Goal: Task Accomplishment & Management: Complete application form

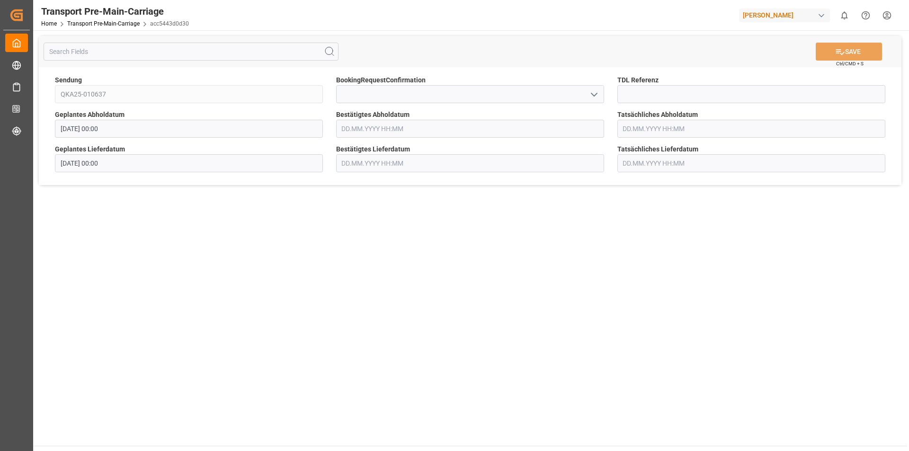
click at [593, 96] on icon "open menu" at bounding box center [593, 94] width 11 height 11
click at [526, 114] on div "Yes" at bounding box center [470, 115] width 267 height 21
type input "Yes"
click at [856, 54] on button "SAVE" at bounding box center [849, 52] width 66 height 18
click at [592, 98] on icon "open menu" at bounding box center [593, 94] width 11 height 11
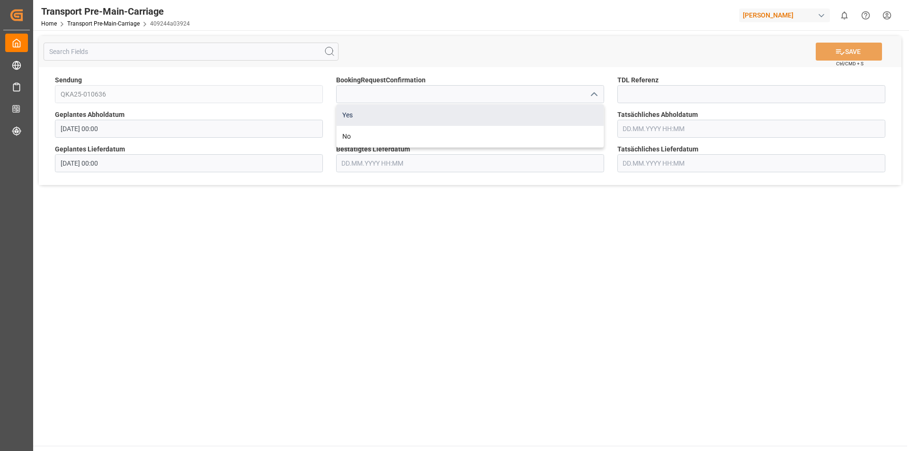
click at [429, 115] on div "Yes" at bounding box center [470, 115] width 267 height 21
type input "Yes"
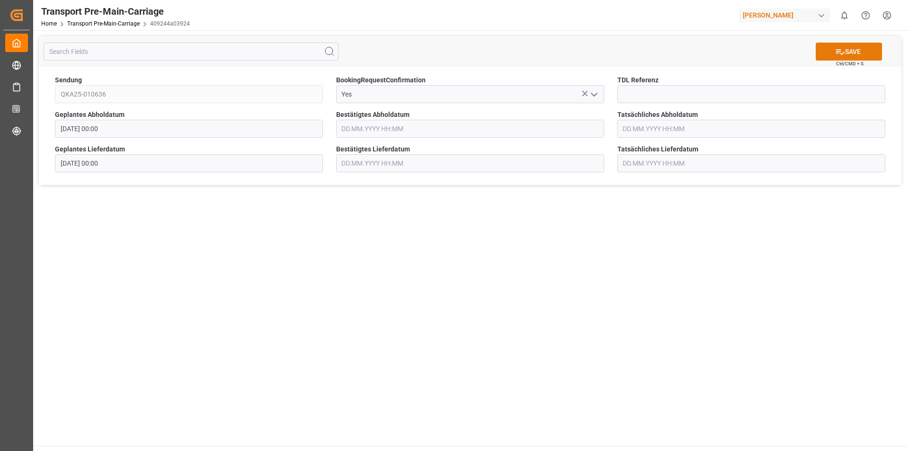
click at [841, 44] on button "SAVE" at bounding box center [849, 52] width 66 height 18
click at [595, 93] on icon "open menu" at bounding box center [593, 94] width 11 height 11
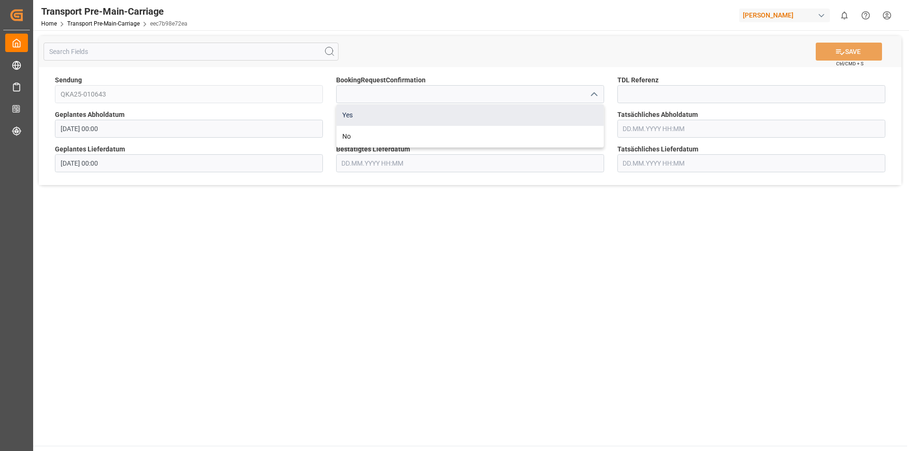
click at [493, 113] on div "Yes" at bounding box center [470, 115] width 267 height 21
type input "Yes"
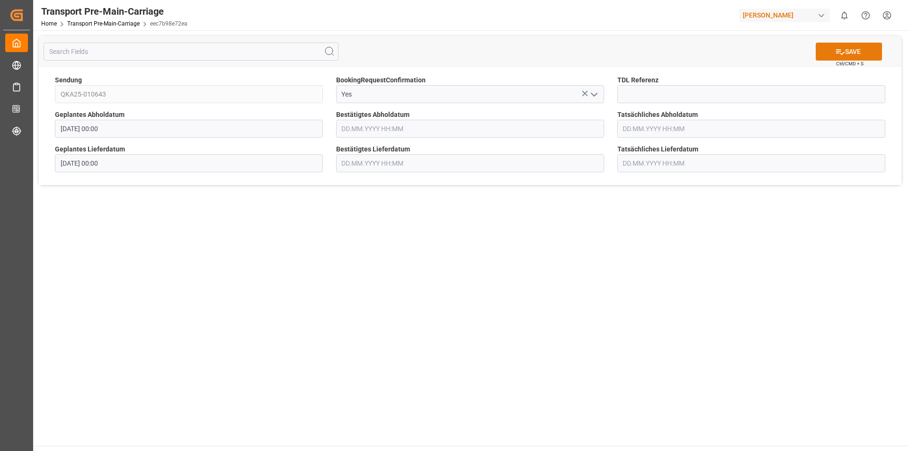
click at [850, 46] on button "SAVE" at bounding box center [849, 52] width 66 height 18
click at [593, 97] on icon "open menu" at bounding box center [593, 94] width 11 height 11
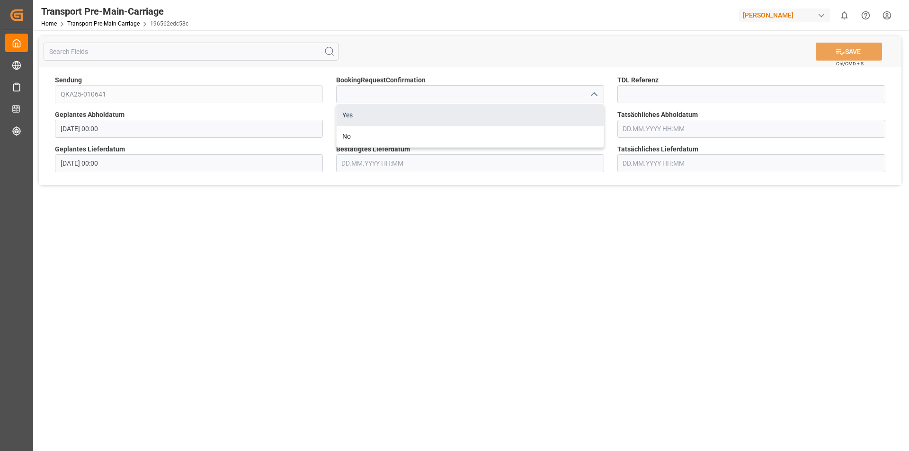
click at [512, 115] on div "Yes" at bounding box center [470, 115] width 267 height 21
type input "Yes"
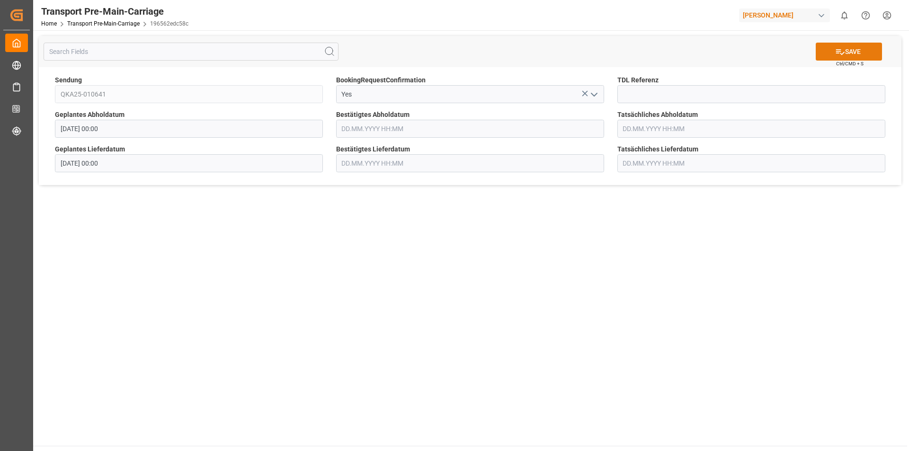
click at [872, 49] on button "SAVE" at bounding box center [849, 52] width 66 height 18
click at [597, 92] on icon "open menu" at bounding box center [593, 94] width 11 height 11
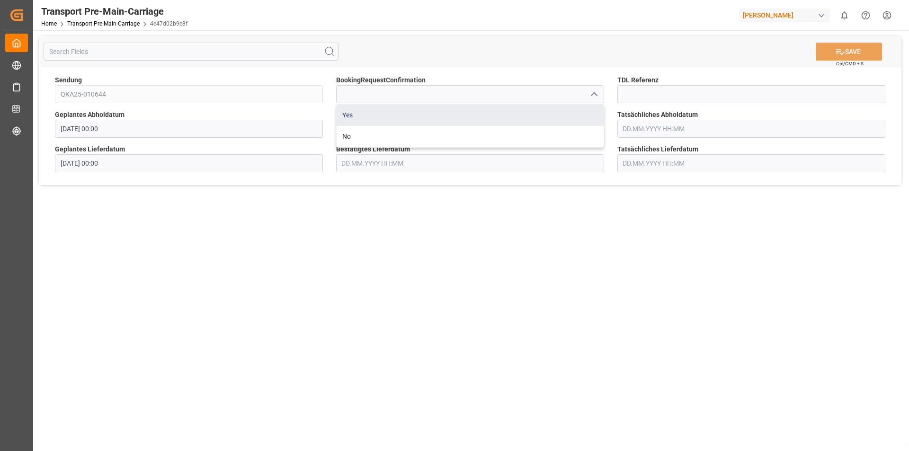
click at [493, 120] on div "Yes" at bounding box center [470, 115] width 267 height 21
type input "Yes"
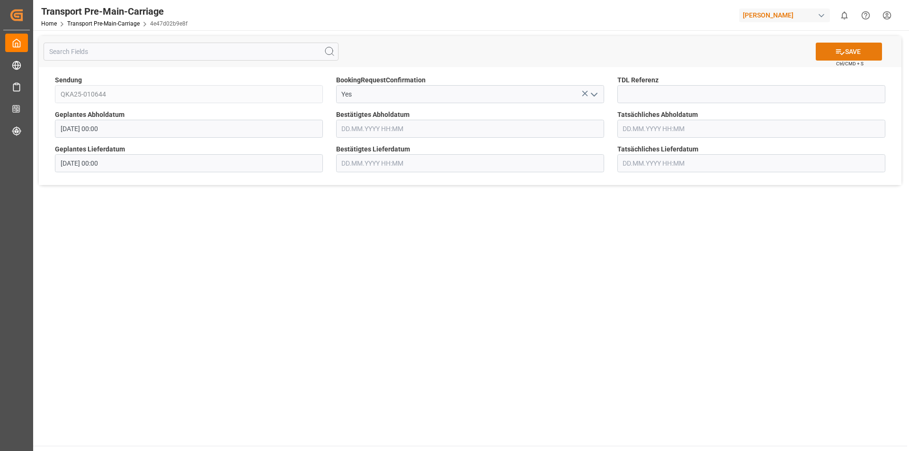
click at [843, 51] on icon at bounding box center [840, 52] width 10 height 10
